Goal: Information Seeking & Learning: Learn about a topic

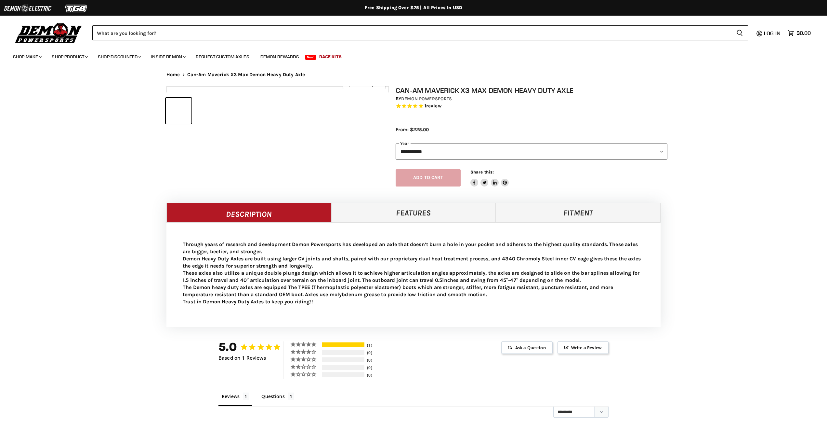
select select "******"
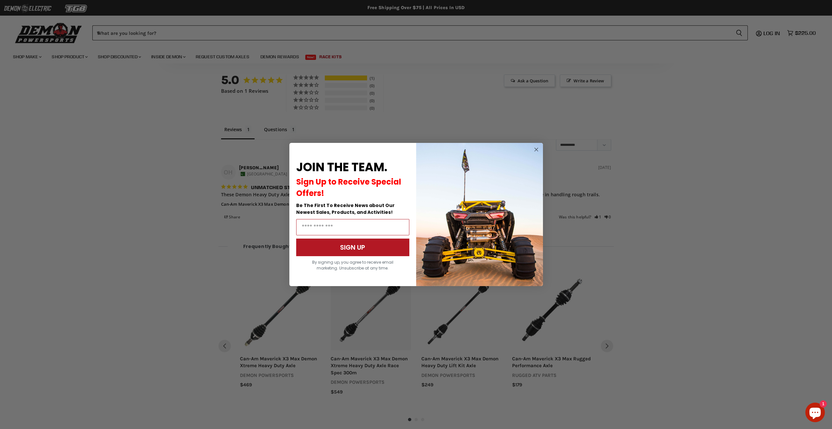
scroll to position [437, 0]
